Goal: Task Accomplishment & Management: Manage account settings

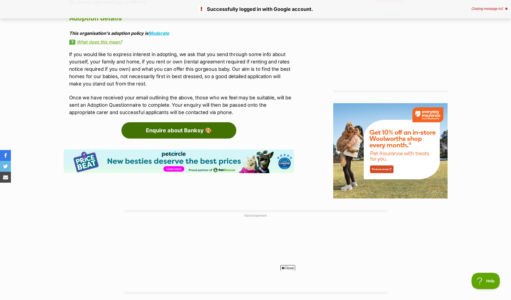
click at [195, 122] on link "Enquire about Banksy 🎨" at bounding box center [178, 130] width 115 height 16
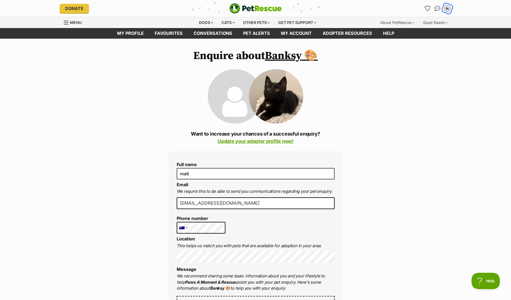
click at [449, 8] on div "m" at bounding box center [447, 8] width 7 height 7
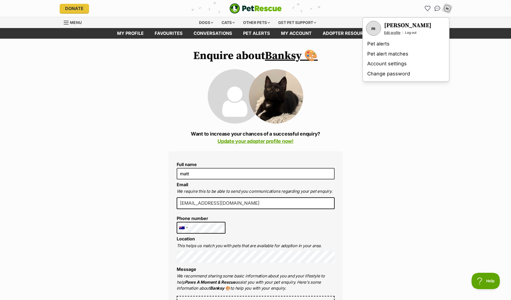
click at [388, 30] on link "Edit profile" at bounding box center [392, 32] width 16 height 4
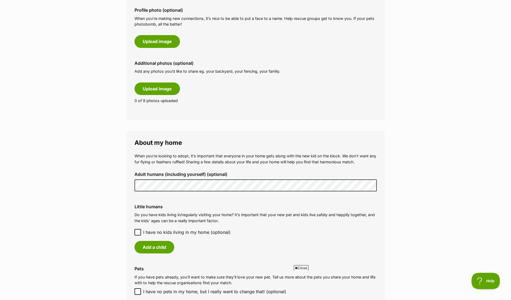
scroll to position [272, 0]
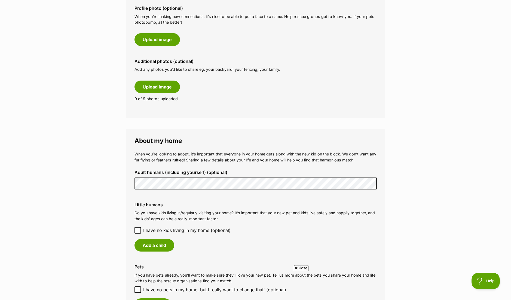
click at [124, 179] on main "My adopter profile Why do I need an adopter profile? Your adopter profile will …" at bounding box center [255, 148] width 511 height 765
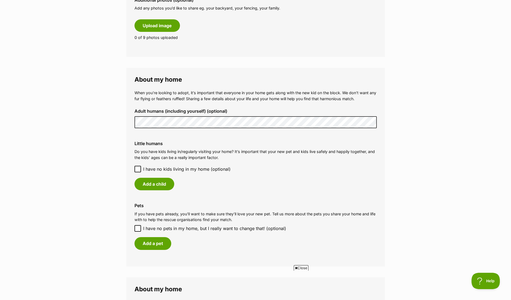
scroll to position [363, 0]
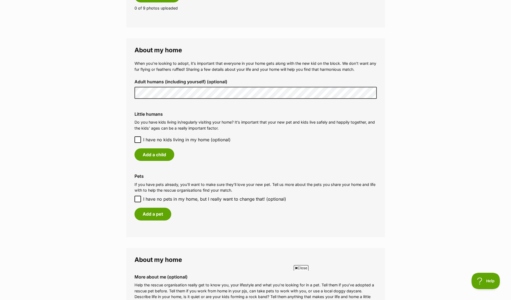
click at [138, 138] on icon at bounding box center [138, 140] width 4 height 4
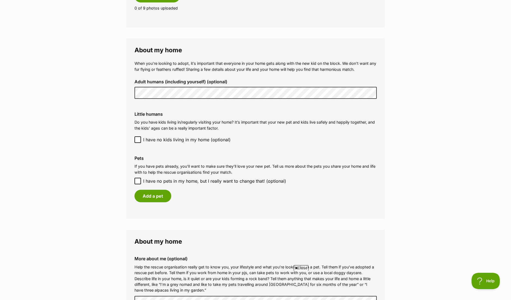
click at [136, 181] on icon at bounding box center [137, 181] width 3 height 2
click at [136, 181] on input "I have no pets in my home, but I really want to change that! (optional)" at bounding box center [137, 181] width 7 height 7
checkbox input "true"
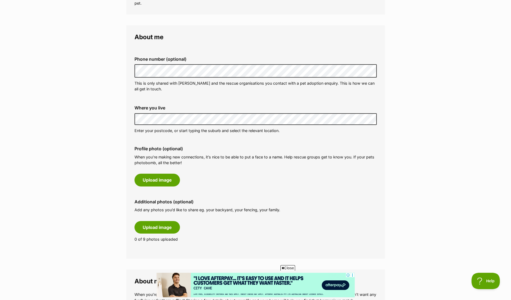
scroll to position [136, 0]
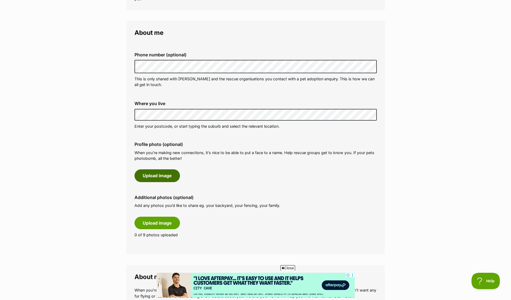
click at [161, 178] on button "Upload image" at bounding box center [156, 175] width 45 height 13
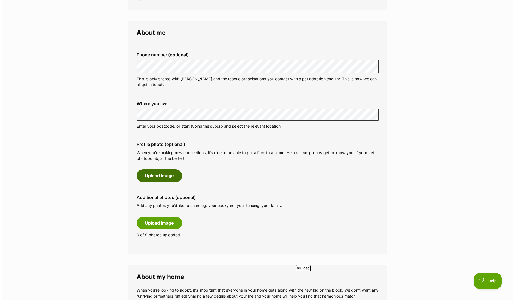
scroll to position [0, 0]
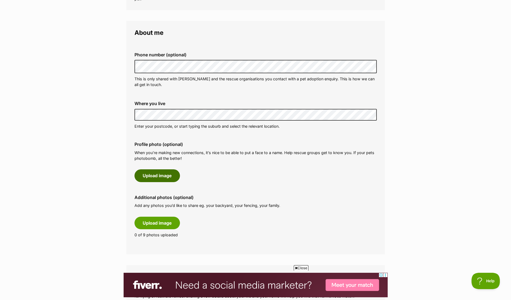
click at [146, 175] on button "Upload image" at bounding box center [156, 175] width 45 height 13
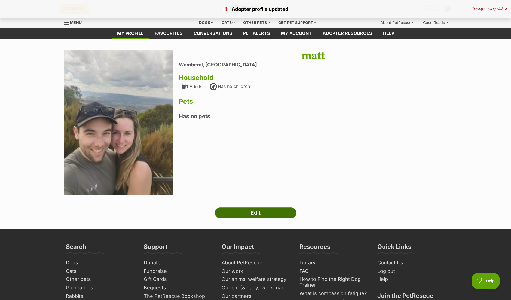
click at [273, 212] on link "Edit" at bounding box center [256, 212] width 82 height 11
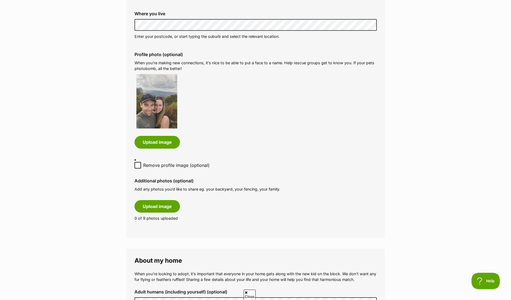
scroll to position [363, 0]
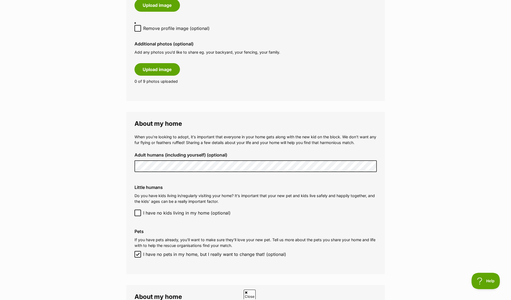
click at [117, 161] on main "My adopter profile Why do I need an adopter profile? Your adopter profile will …" at bounding box center [255, 77] width 511 height 802
click at [408, 173] on main "My adopter profile Why do I need an adopter profile? Your adopter profile will …" at bounding box center [255, 77] width 511 height 802
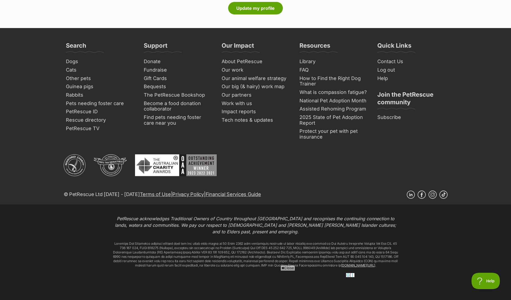
scroll to position [676, 0]
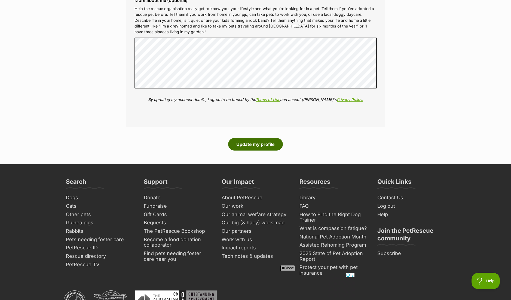
click at [254, 143] on button "Update my profile" at bounding box center [255, 144] width 55 height 13
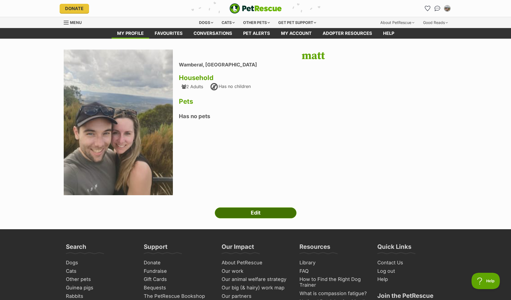
click at [276, 212] on link "Edit" at bounding box center [256, 212] width 82 height 11
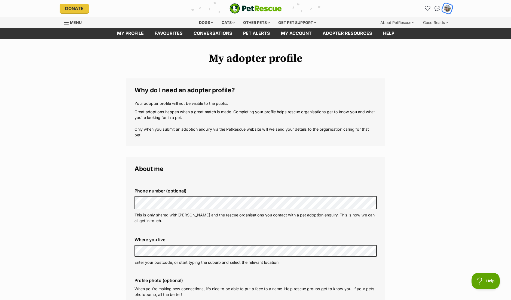
click at [446, 7] on img "My account" at bounding box center [447, 8] width 7 height 7
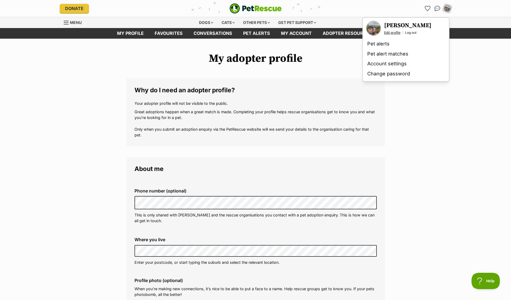
click at [392, 31] on link "Edit profile" at bounding box center [392, 32] width 16 height 4
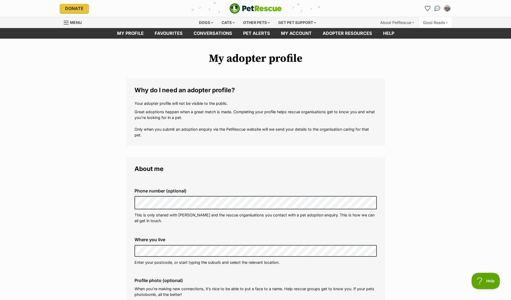
click at [446, 21] on div "Good Reads" at bounding box center [435, 22] width 32 height 11
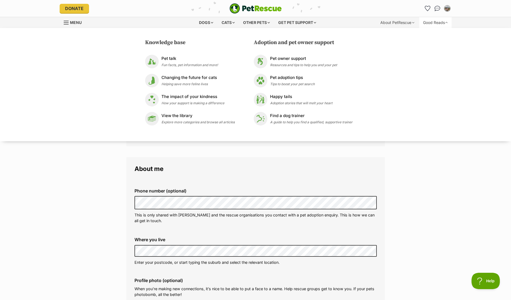
click at [446, 21] on div "Good Reads" at bounding box center [435, 22] width 32 height 11
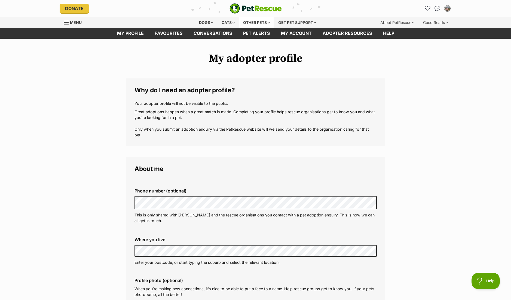
click at [258, 23] on div "Other pets" at bounding box center [256, 22] width 34 height 11
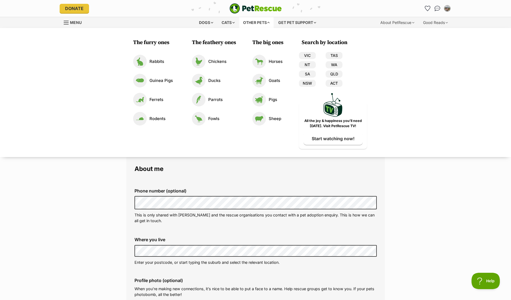
click at [258, 23] on div "Other pets" at bounding box center [256, 22] width 34 height 11
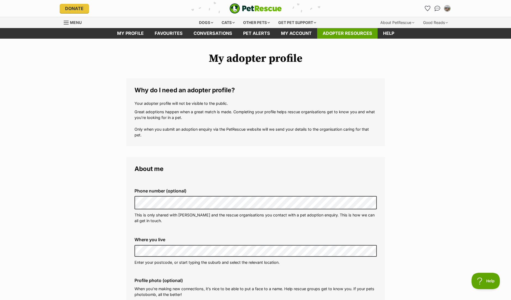
click at [351, 32] on link "Adopter resources" at bounding box center [347, 33] width 60 height 11
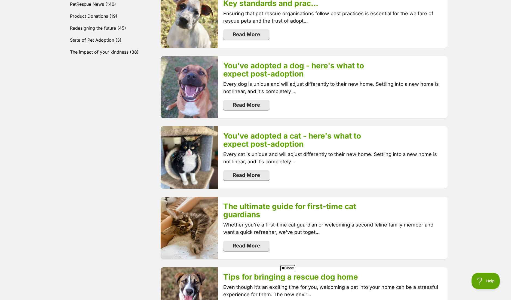
scroll to position [318, 0]
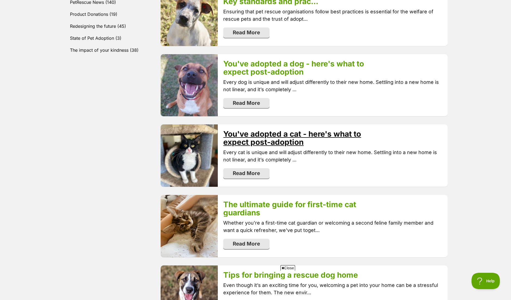
click at [287, 140] on link "You've adopted a cat - here's what to expect post-adoption" at bounding box center [292, 137] width 138 height 17
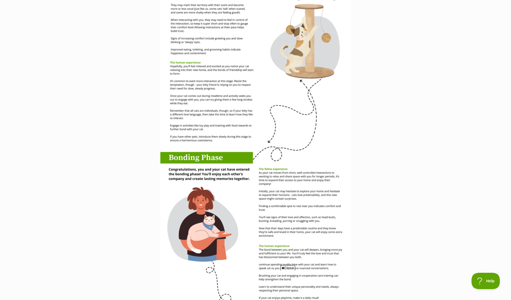
scroll to position [817, 0]
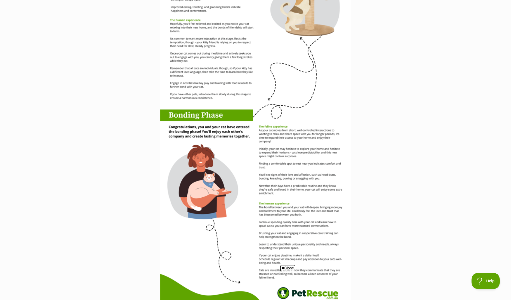
drag, startPoint x: 290, startPoint y: 160, endPoint x: 366, endPoint y: 136, distance: 80.2
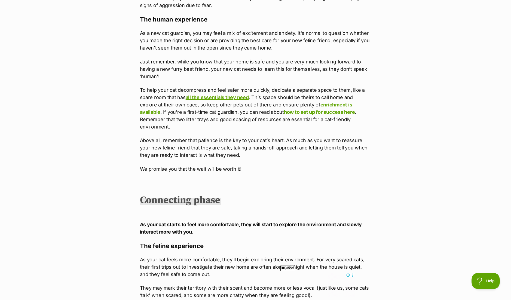
scroll to position [1316, 0]
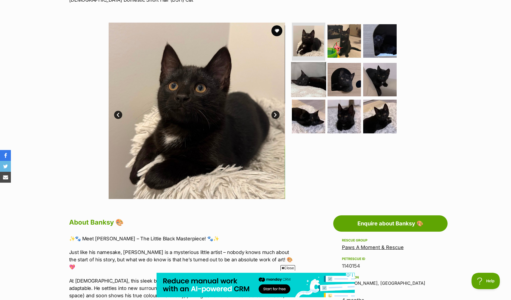
click at [304, 80] on img at bounding box center [308, 79] width 35 height 35
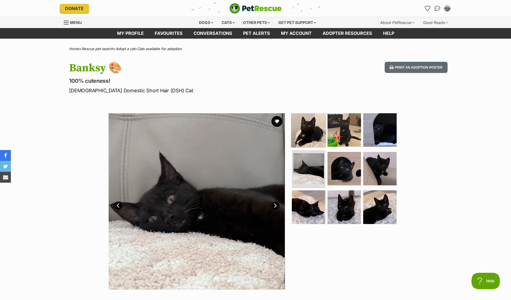
click at [315, 136] on img at bounding box center [308, 129] width 35 height 35
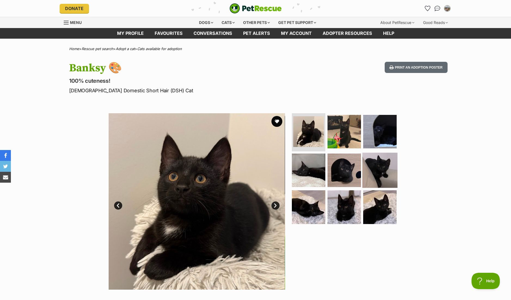
click at [382, 171] on img at bounding box center [379, 169] width 35 height 35
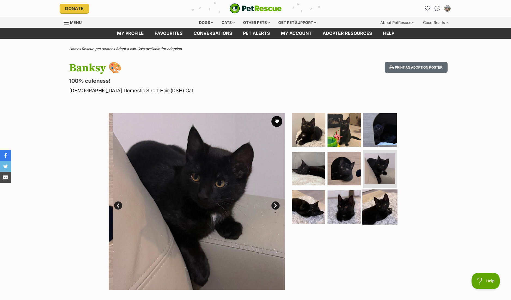
click at [376, 205] on img at bounding box center [379, 206] width 35 height 35
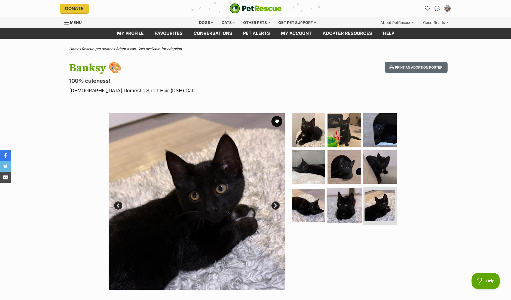
click at [343, 209] on img at bounding box center [344, 205] width 35 height 35
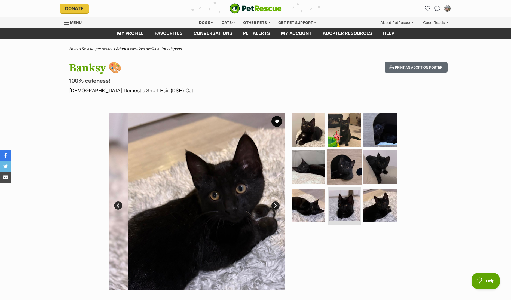
click at [355, 172] on img at bounding box center [344, 166] width 35 height 35
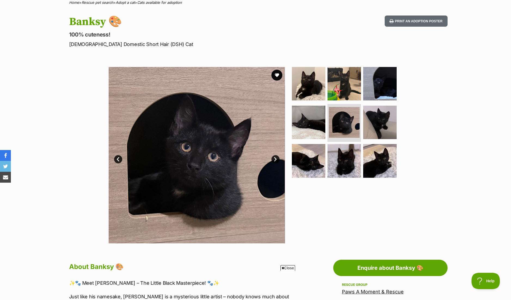
scroll to position [45, 0]
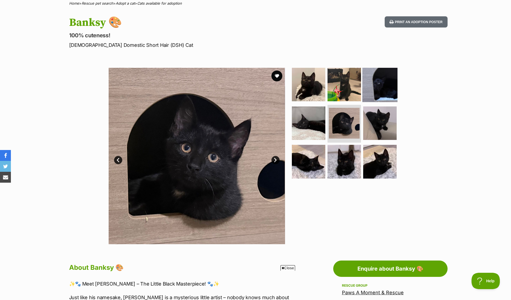
click at [387, 88] on img at bounding box center [379, 84] width 35 height 35
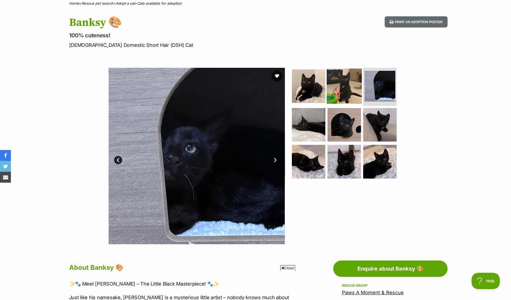
click at [339, 92] on img at bounding box center [344, 86] width 35 height 35
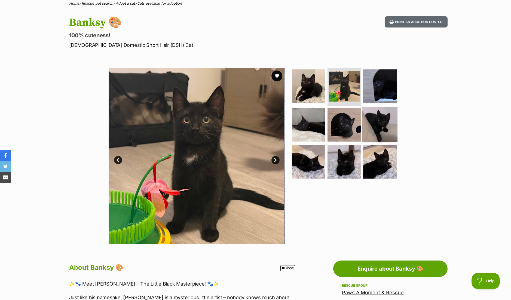
click at [383, 121] on img at bounding box center [379, 124] width 35 height 35
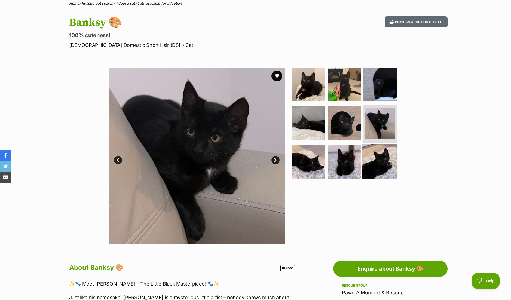
click at [378, 164] on img at bounding box center [379, 161] width 35 height 35
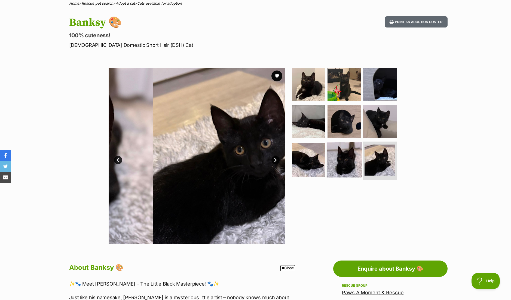
click at [344, 163] on img at bounding box center [344, 159] width 35 height 35
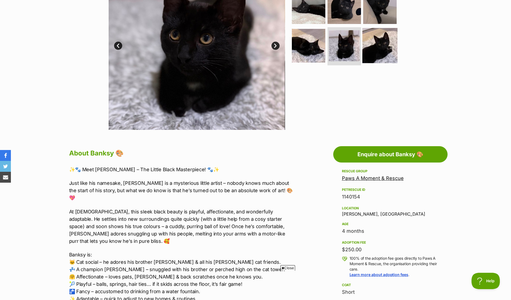
scroll to position [91, 0]
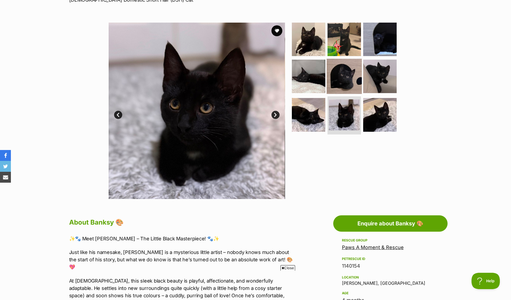
click at [338, 74] on img at bounding box center [344, 76] width 35 height 35
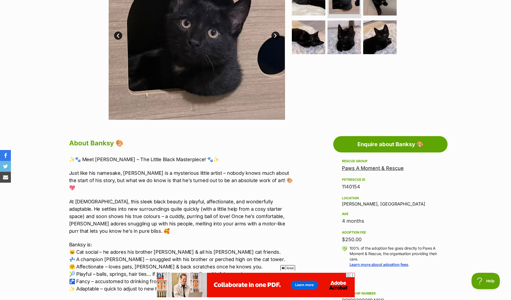
scroll to position [182, 0]
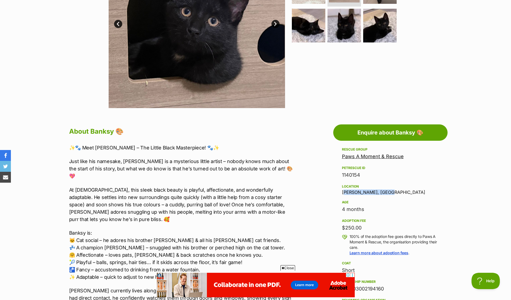
drag, startPoint x: 342, startPoint y: 192, endPoint x: 388, endPoint y: 195, distance: 46.4
click at [388, 195] on div "Location Hamlyn Terrace, NSW" at bounding box center [390, 188] width 97 height 11
copy div "[PERSON_NAME], [GEOGRAPHIC_DATA]"
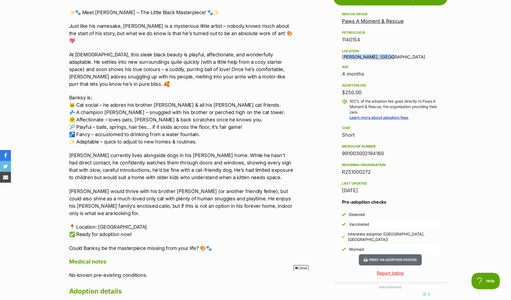
scroll to position [318, 0]
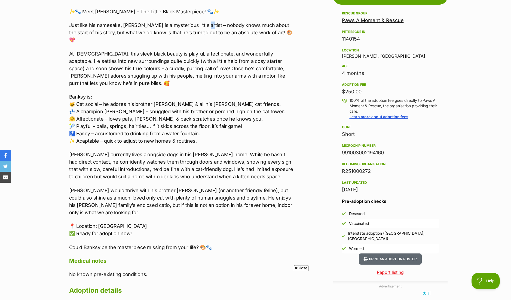
click at [198, 25] on p "Just like his namesake, Banksy is a mysterious little artist – nobody knows muc…" at bounding box center [181, 33] width 225 height 22
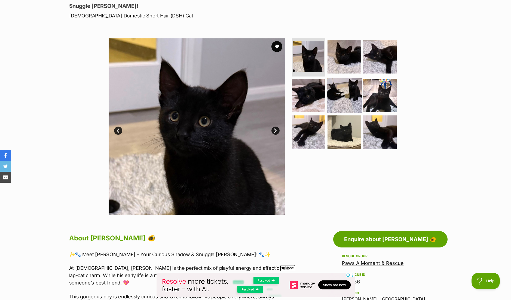
scroll to position [45, 0]
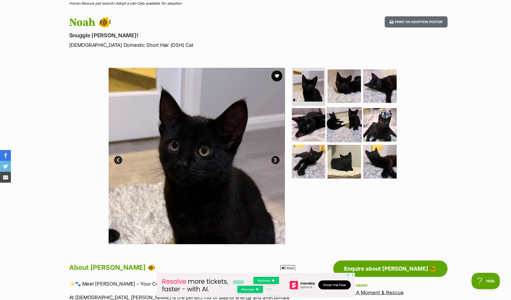
click at [344, 116] on img at bounding box center [344, 124] width 35 height 35
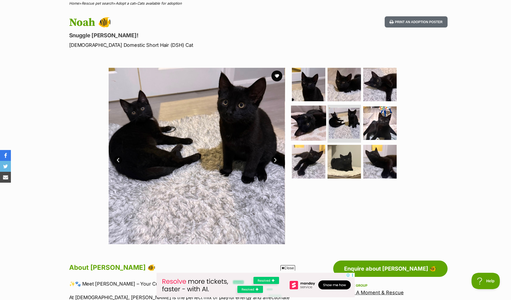
click at [303, 112] on img at bounding box center [308, 122] width 35 height 35
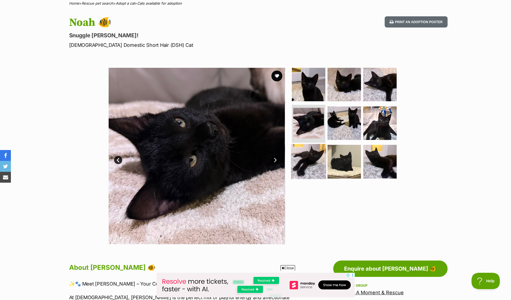
click at [309, 163] on img at bounding box center [308, 161] width 35 height 35
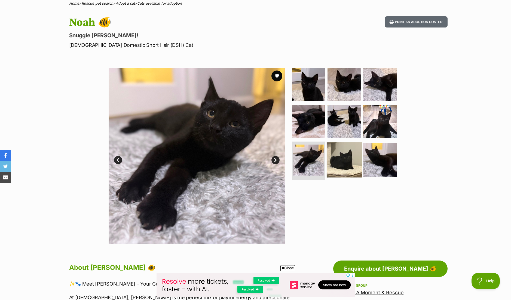
click at [341, 162] on img at bounding box center [344, 159] width 35 height 35
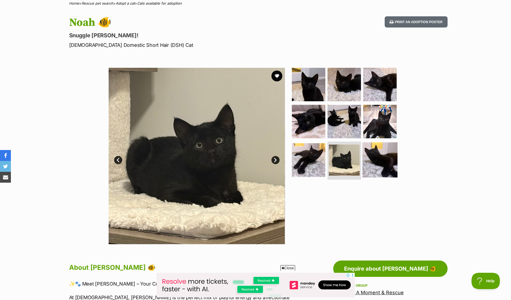
click at [378, 163] on img at bounding box center [379, 159] width 35 height 35
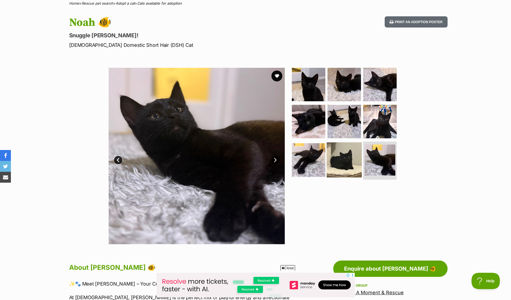
click at [340, 165] on img at bounding box center [344, 159] width 35 height 35
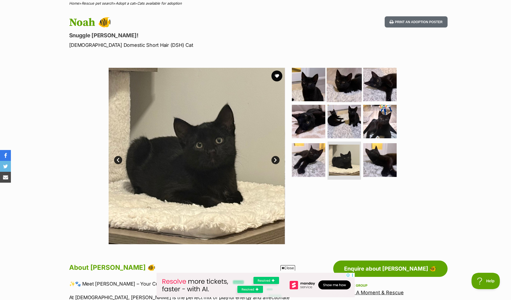
click at [351, 77] on img at bounding box center [344, 84] width 35 height 35
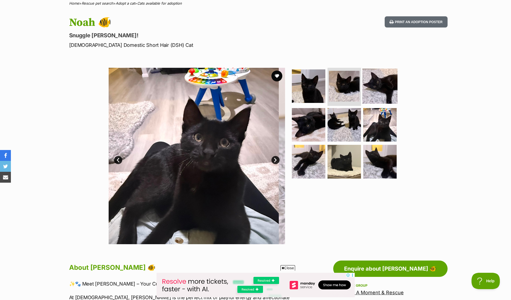
click at [379, 83] on img at bounding box center [379, 86] width 35 height 35
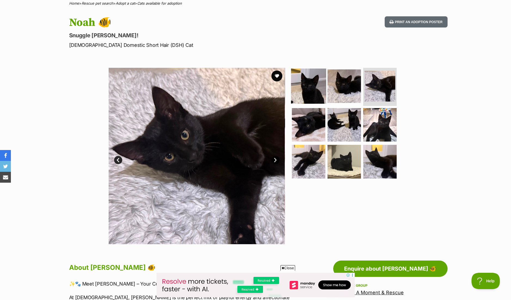
click at [304, 94] on img at bounding box center [308, 86] width 35 height 35
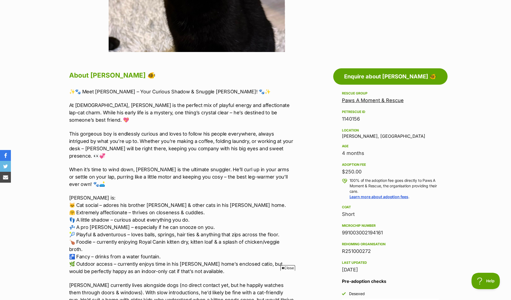
scroll to position [272, 0]
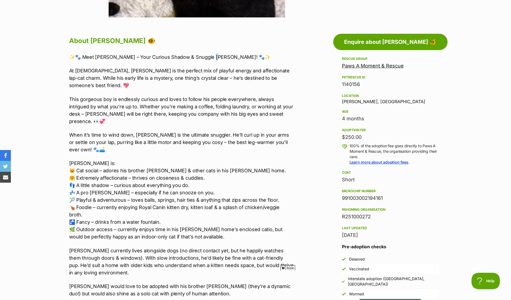
drag, startPoint x: 220, startPoint y: 58, endPoint x: 215, endPoint y: 58, distance: 5.4
click at [215, 58] on p "✨🐾 Meet [PERSON_NAME] – Your Curious Shadow & Snuggle [PERSON_NAME]! 🐾✨" at bounding box center [181, 56] width 225 height 7
click at [230, 60] on p "✨🐾 Meet [PERSON_NAME] – Your Curious Shadow & Snuggle [PERSON_NAME]! 🐾✨" at bounding box center [181, 56] width 225 height 7
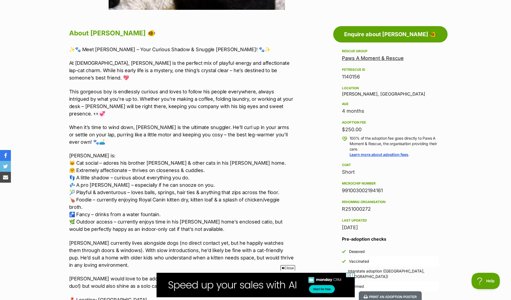
scroll to position [0, 0]
